Goal: Browse casually: Explore the website without a specific task or goal

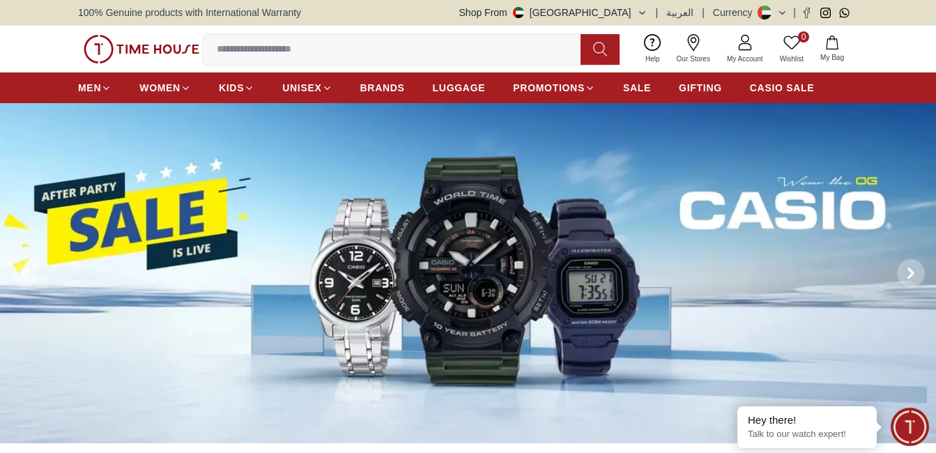
click at [352, 48] on input at bounding box center [397, 50] width 389 height 28
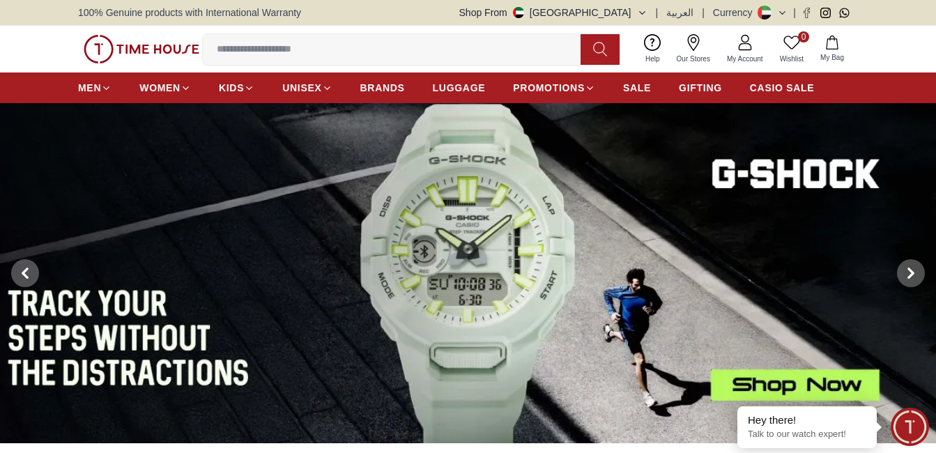
click at [266, 48] on input at bounding box center [397, 50] width 389 height 28
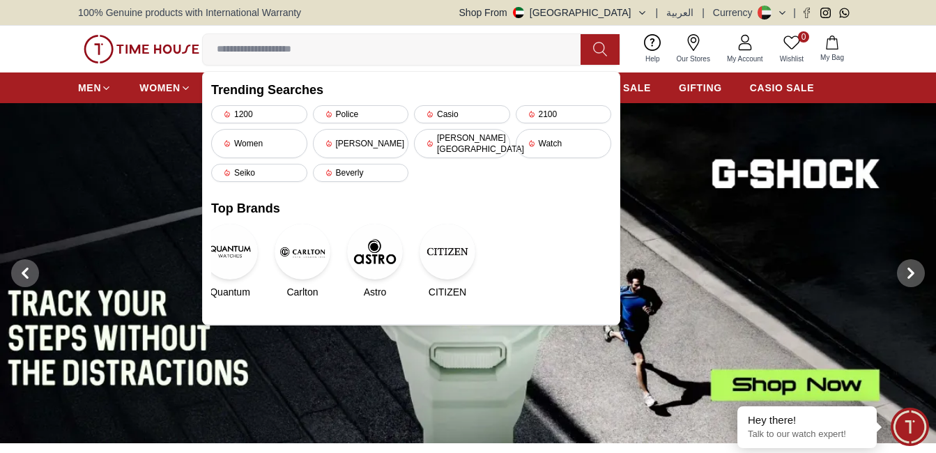
paste input "**********"
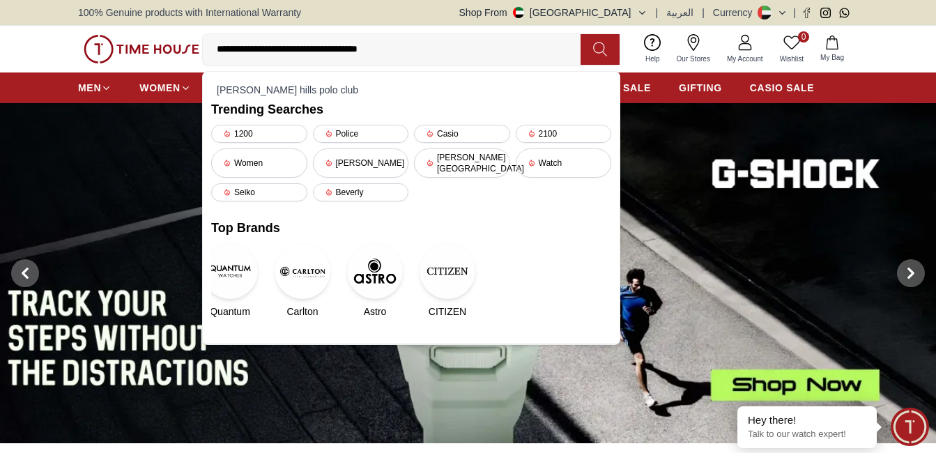
type input "**********"
click at [590, 56] on button at bounding box center [600, 49] width 39 height 31
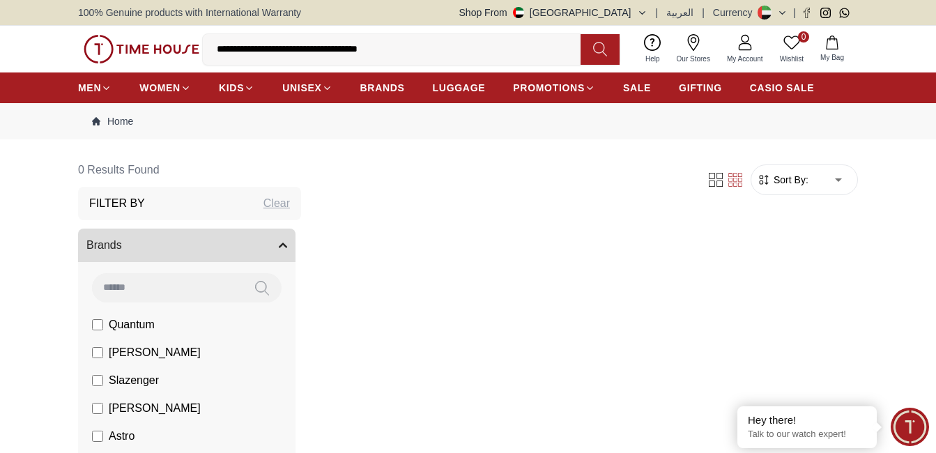
click at [429, 52] on input "**********" at bounding box center [397, 50] width 389 height 28
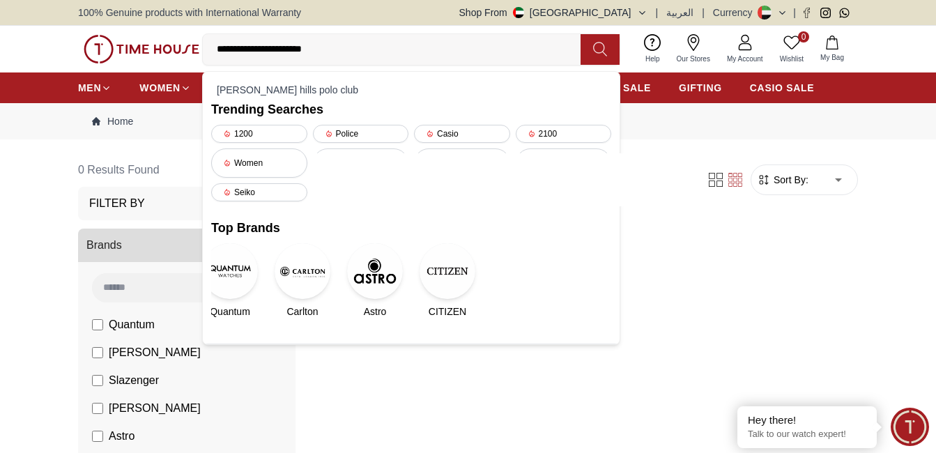
type input "**********"
click at [602, 43] on icon at bounding box center [600, 49] width 14 height 16
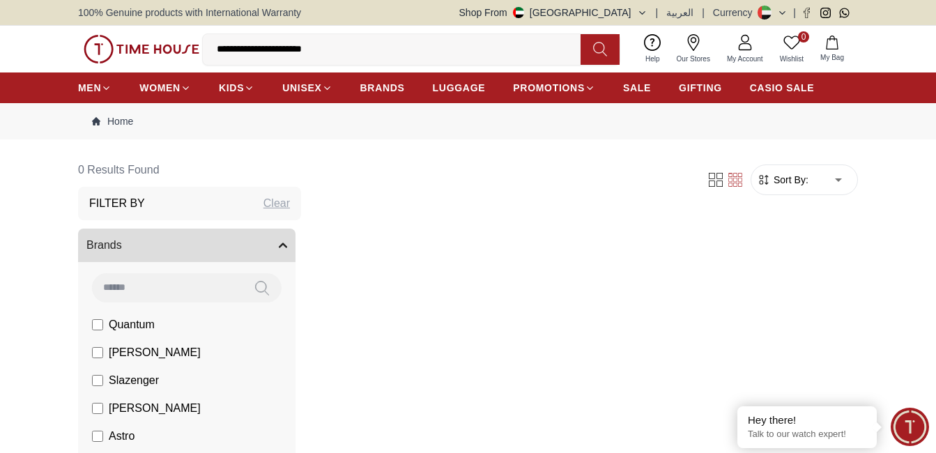
click at [151, 245] on button "Brands" at bounding box center [187, 245] width 218 height 33
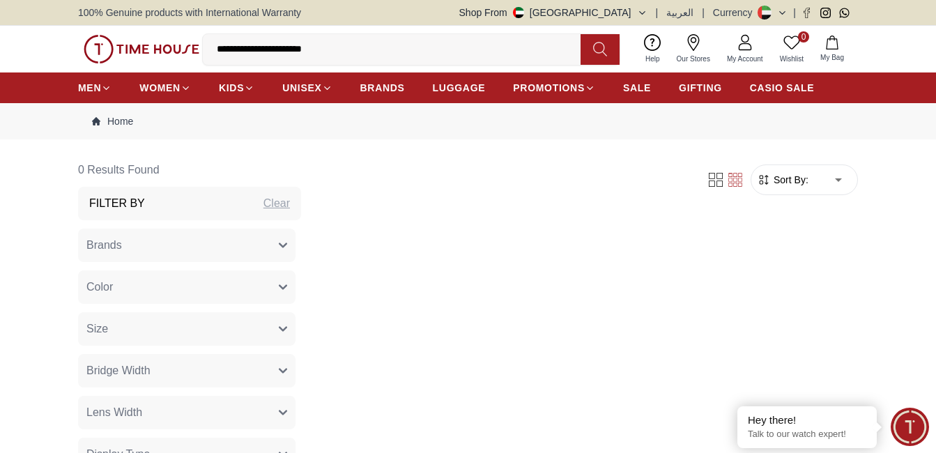
click at [151, 244] on button "Brands" at bounding box center [187, 245] width 218 height 33
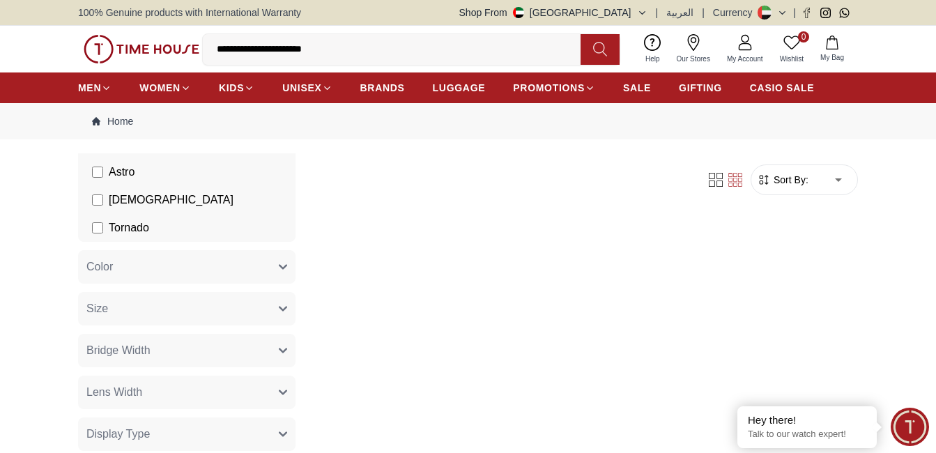
scroll to position [139, 0]
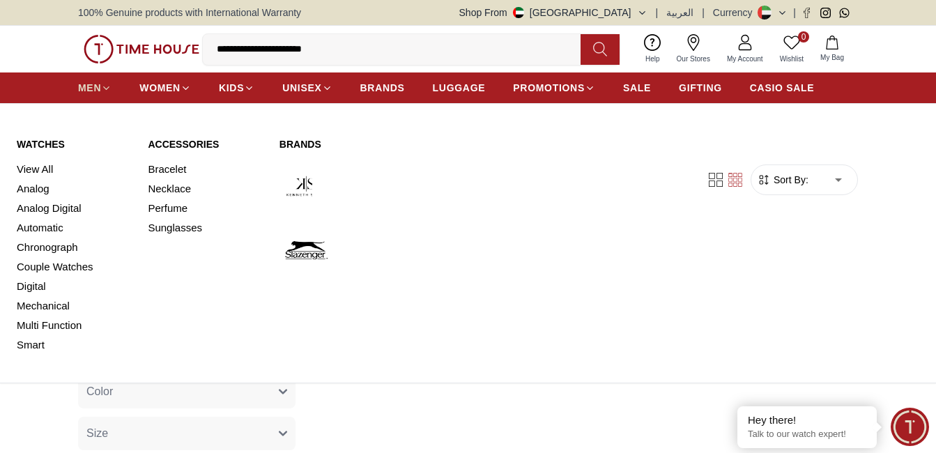
click at [98, 91] on span "MEN" at bounding box center [89, 88] width 23 height 14
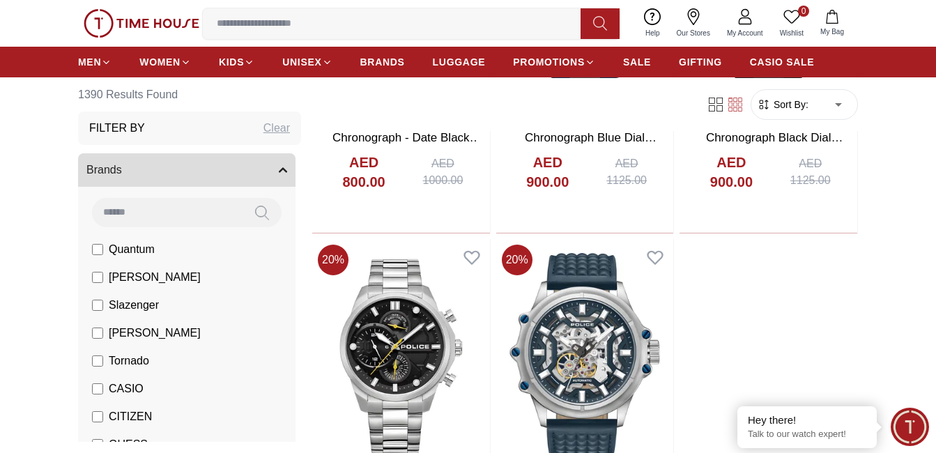
scroll to position [2301, 0]
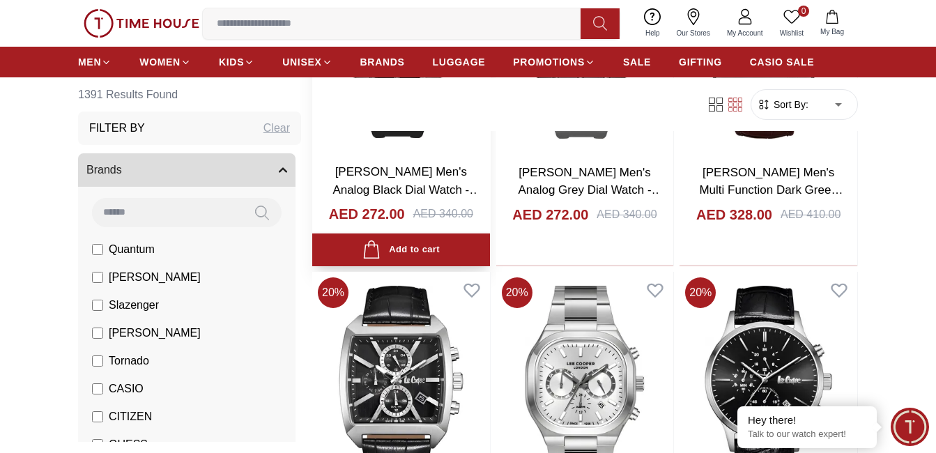
scroll to position [4531, 0]
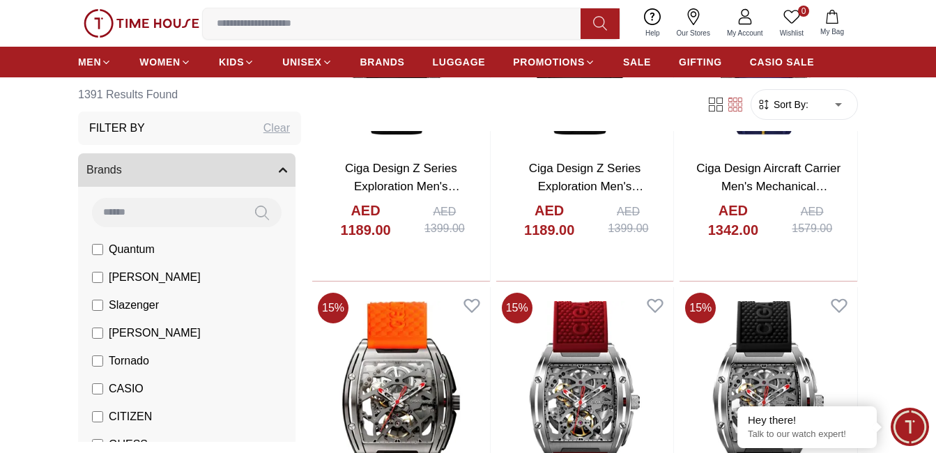
scroll to position [6971, 0]
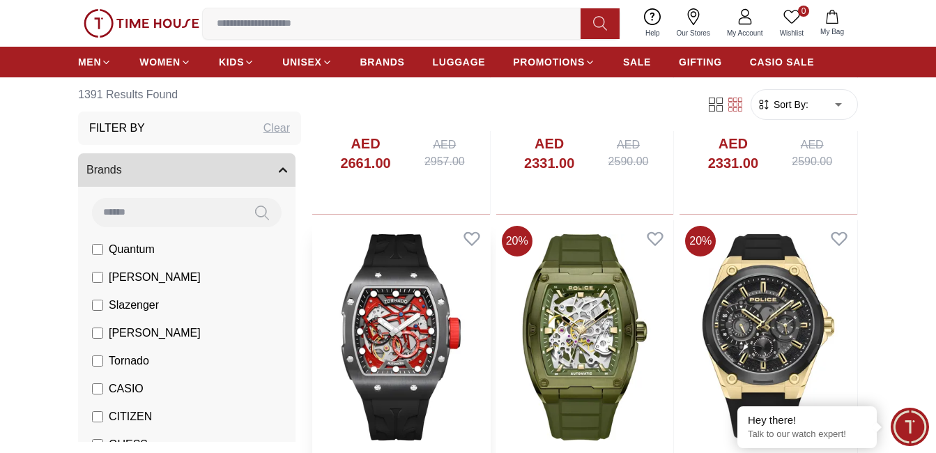
scroll to position [558, 0]
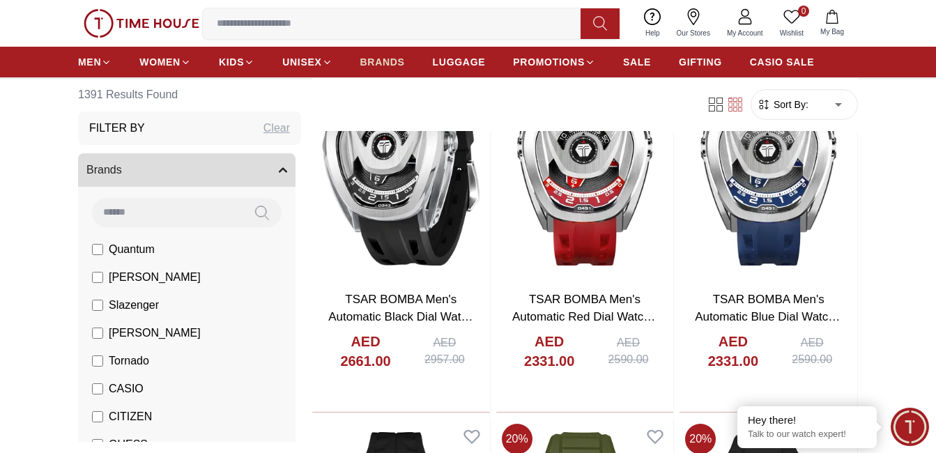
click at [391, 62] on span "BRANDS" at bounding box center [382, 62] width 45 height 14
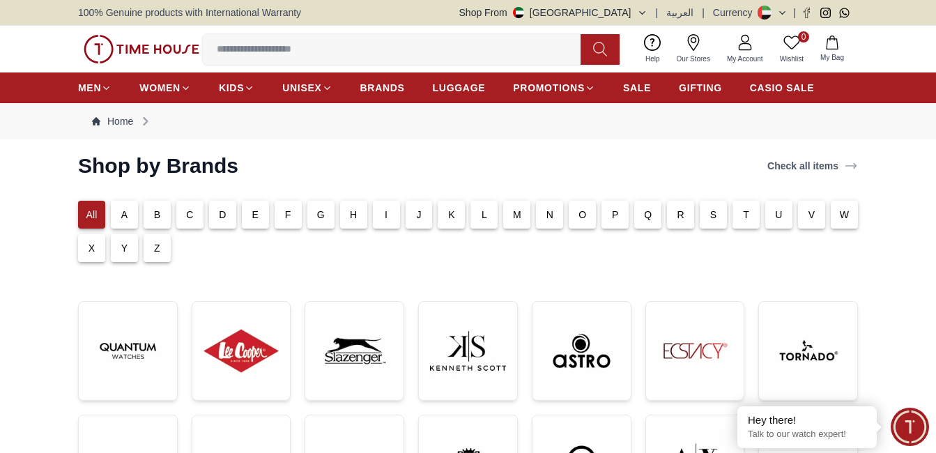
click at [156, 212] on p "B" at bounding box center [157, 215] width 7 height 14
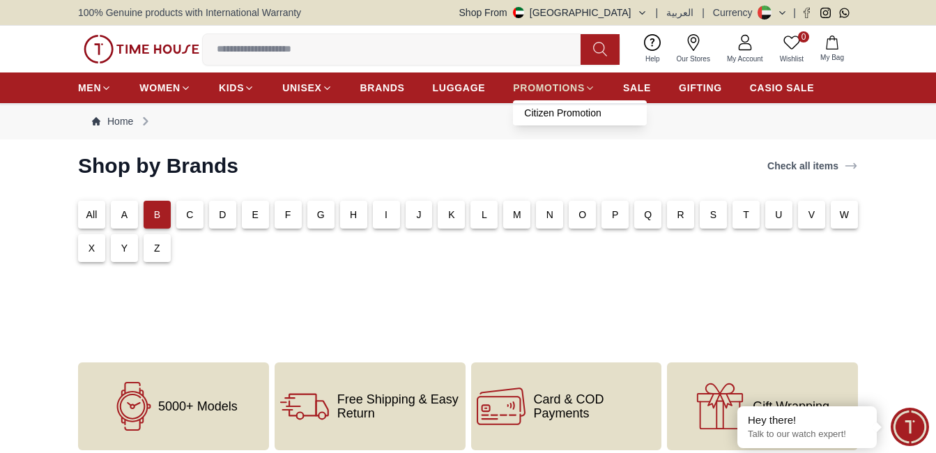
click at [561, 80] on link "PROMOTIONS" at bounding box center [554, 87] width 82 height 25
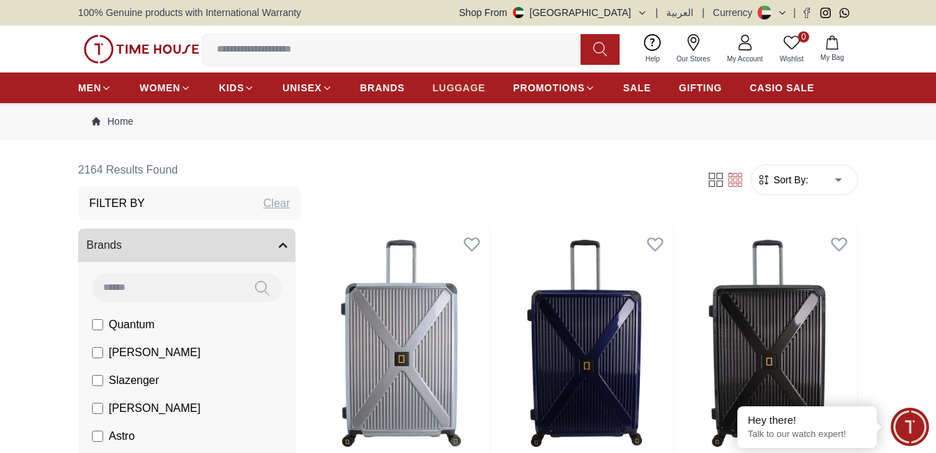
click at [455, 88] on span "LUGGAGE" at bounding box center [459, 88] width 53 height 14
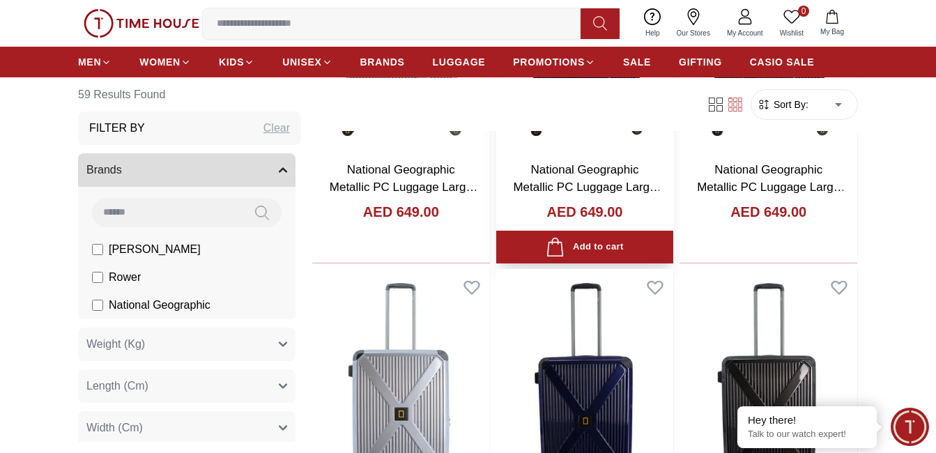
scroll to position [279, 0]
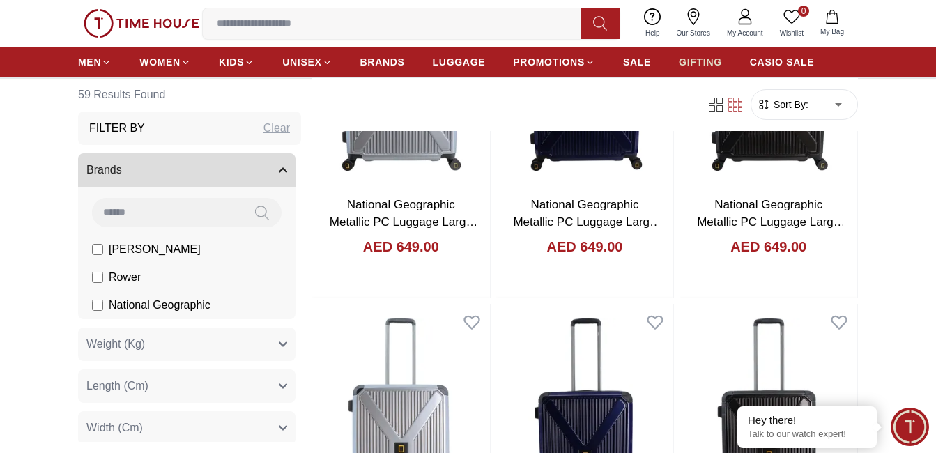
click at [692, 60] on span "GIFTING" at bounding box center [700, 62] width 43 height 14
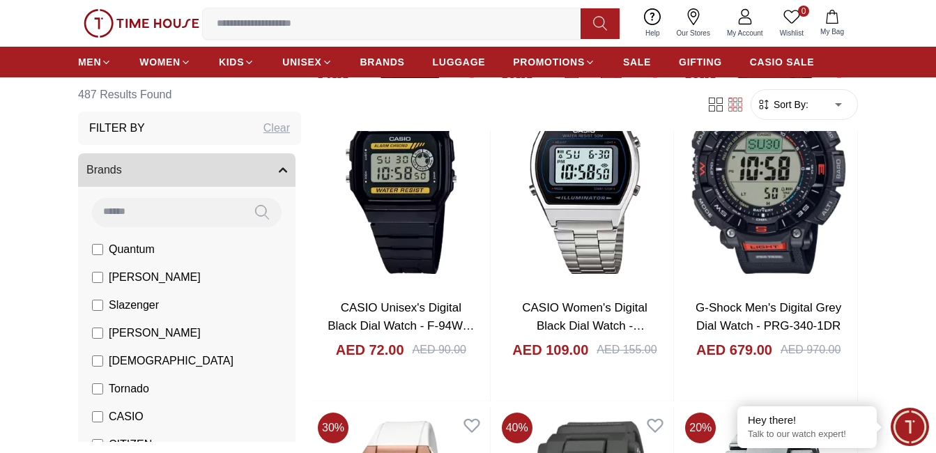
scroll to position [418, 0]
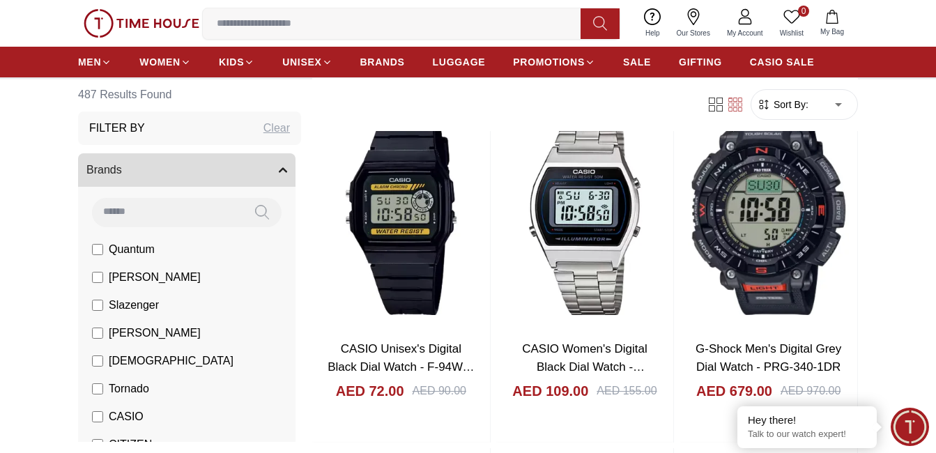
click at [617, 54] on ul "MEN WOMEN KIDS UNISEX BRANDS LUGGAGE PROMOTIONS SALE GIFTING CASIO SALE" at bounding box center [446, 61] width 736 height 25
click at [637, 66] on span "SALE" at bounding box center [637, 62] width 28 height 14
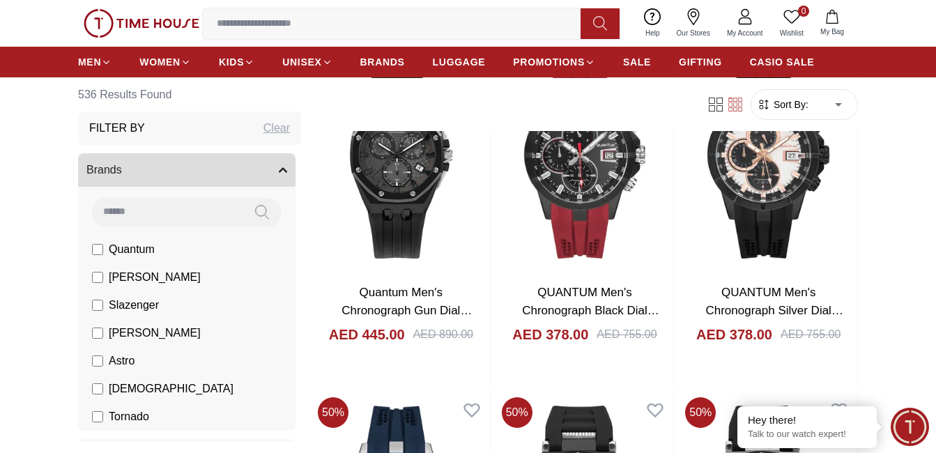
scroll to position [837, 0]
